Goal: Browse casually

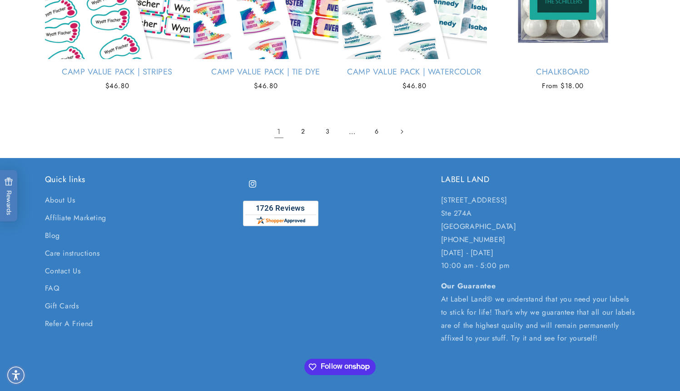
scroll to position [1931, 0]
